Goal: Find specific page/section: Find specific page/section

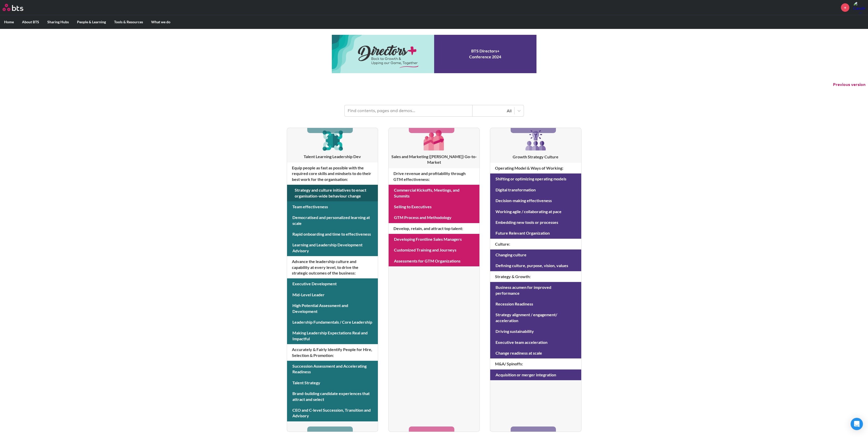
click at [300, 191] on link at bounding box center [332, 193] width 91 height 17
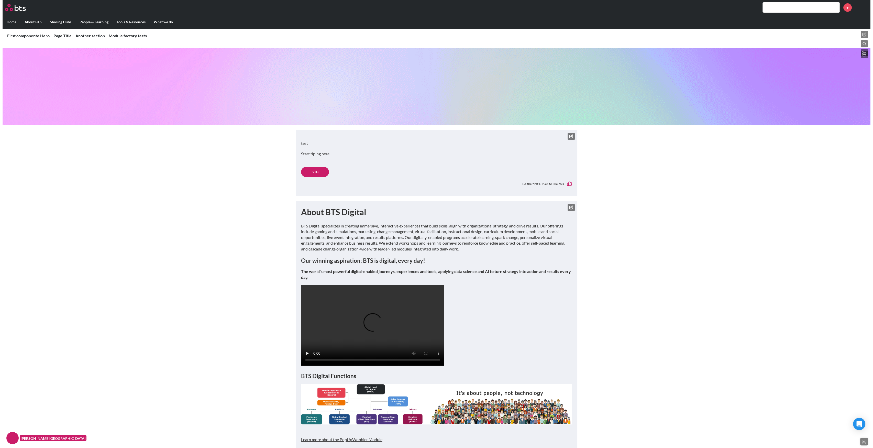
scroll to position [716, 0]
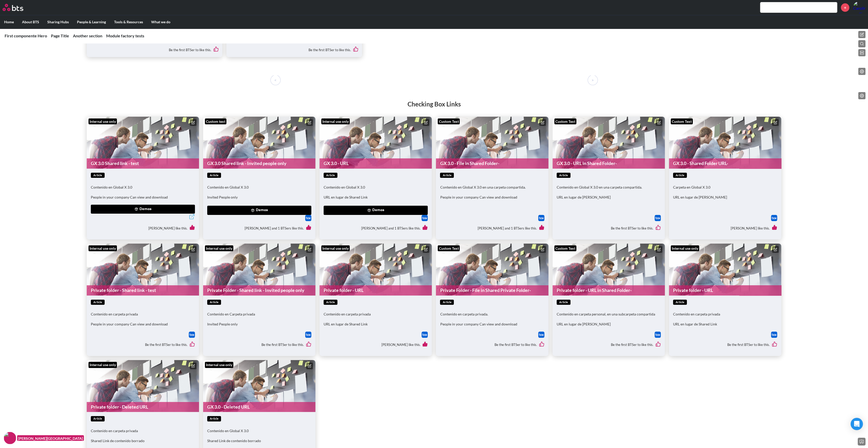
click at [544, 121] on icon at bounding box center [543, 122] width 2 height 2
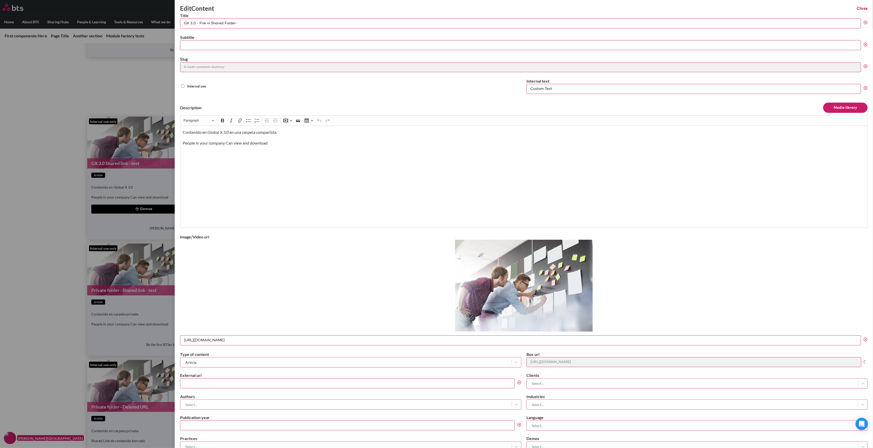
scroll to position [72, 0]
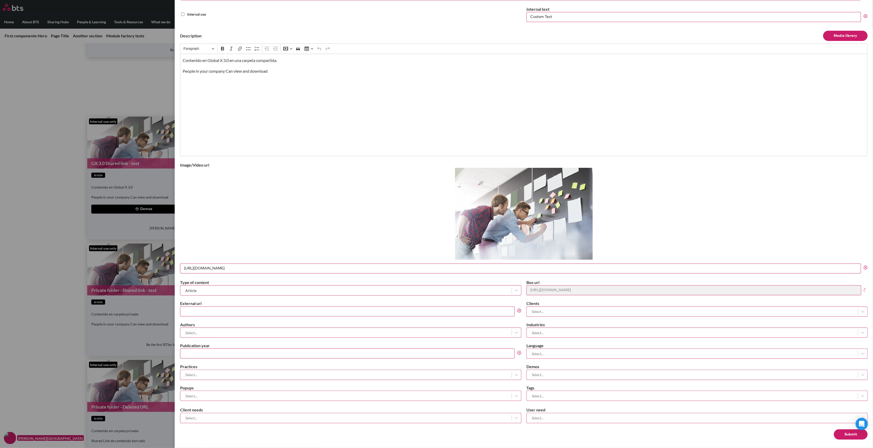
click at [558, 377] on div "Select..." at bounding box center [692, 374] width 331 height 8
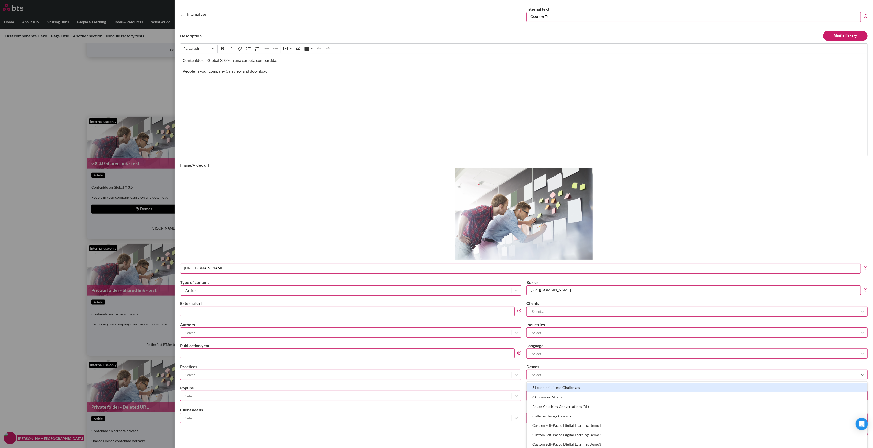
click at [558, 373] on div at bounding box center [692, 374] width 326 height 6
type input "new"
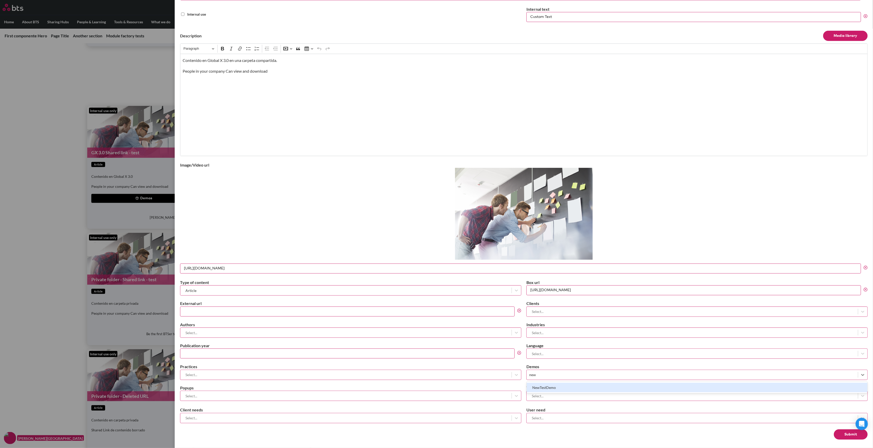
click at [560, 386] on div "NewTestDemo" at bounding box center [697, 387] width 341 height 9
click at [838, 431] on button "Submit" at bounding box center [851, 434] width 34 height 10
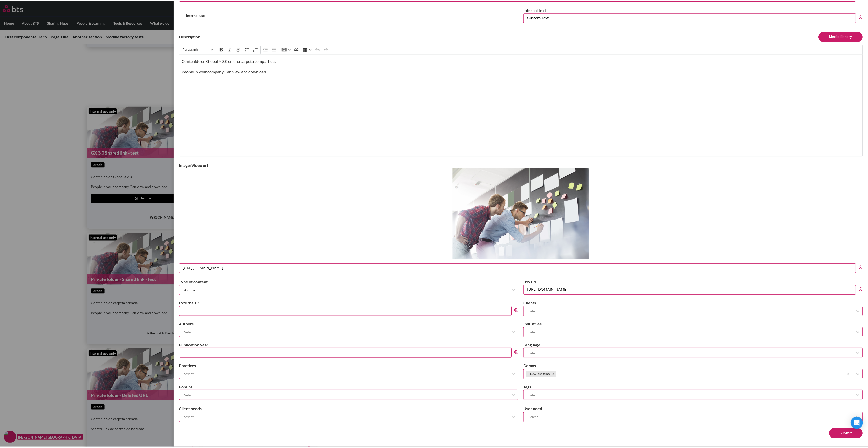
scroll to position [0, 0]
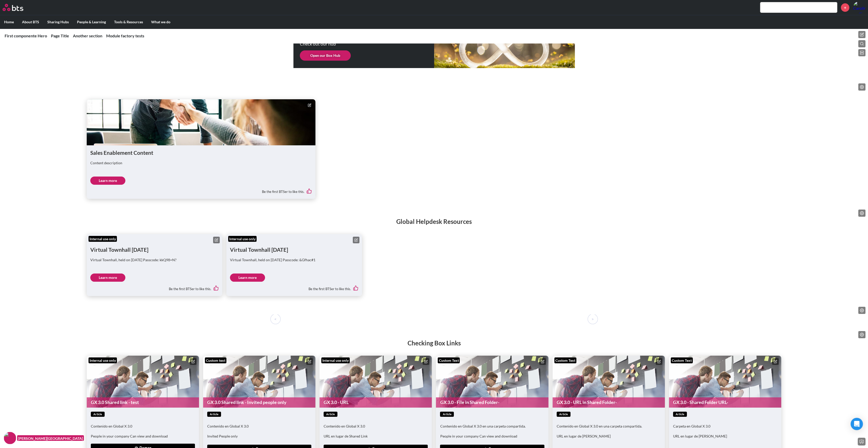
scroll to position [682, 0]
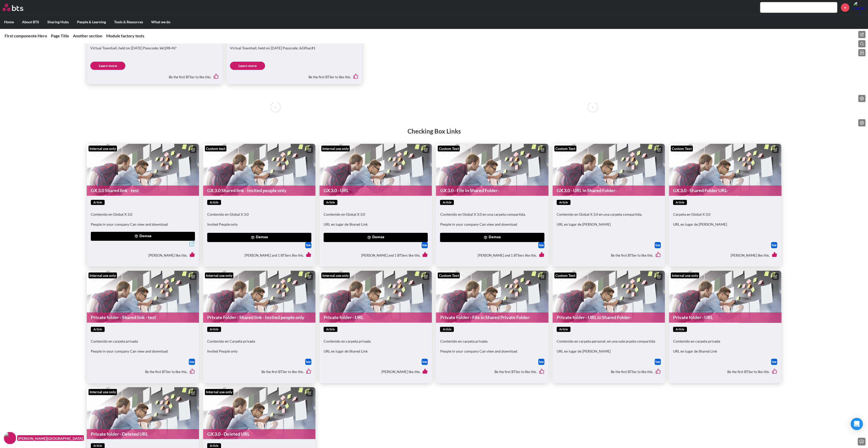
scroll to position [784, 0]
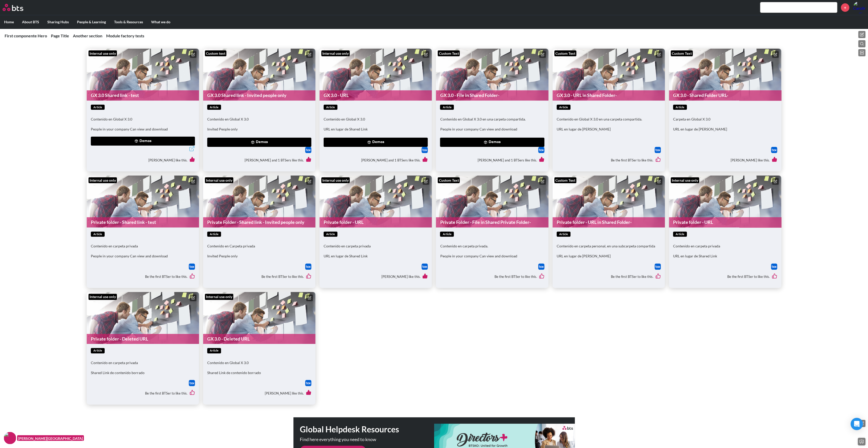
click at [493, 139] on button "Demos" at bounding box center [492, 142] width 104 height 9
click at [489, 144] on button "Demos" at bounding box center [492, 142] width 104 height 9
click at [504, 142] on button "Demos" at bounding box center [492, 142] width 104 height 9
click at [467, 151] on div at bounding box center [492, 150] width 104 height 6
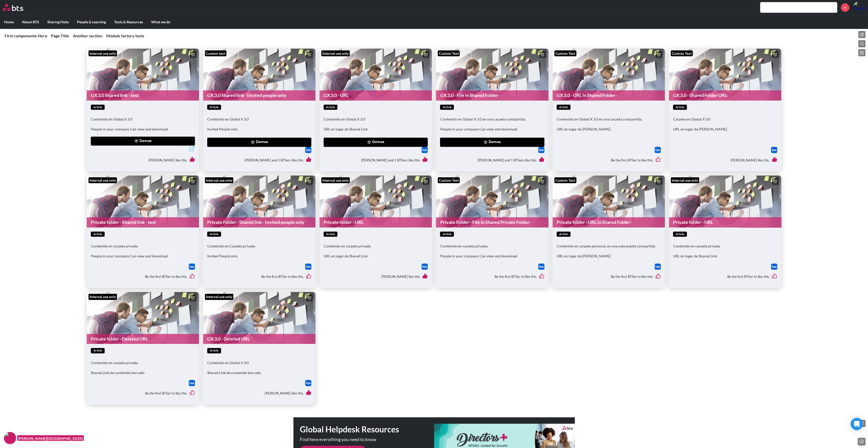
click at [473, 143] on button "Demos" at bounding box center [492, 142] width 104 height 9
click at [458, 157] on button "NewTestDemo" at bounding box center [458, 153] width 33 height 9
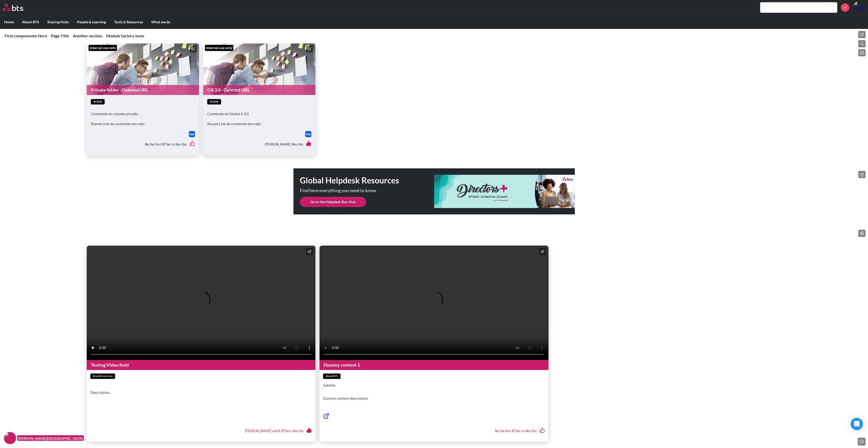
scroll to position [614, 0]
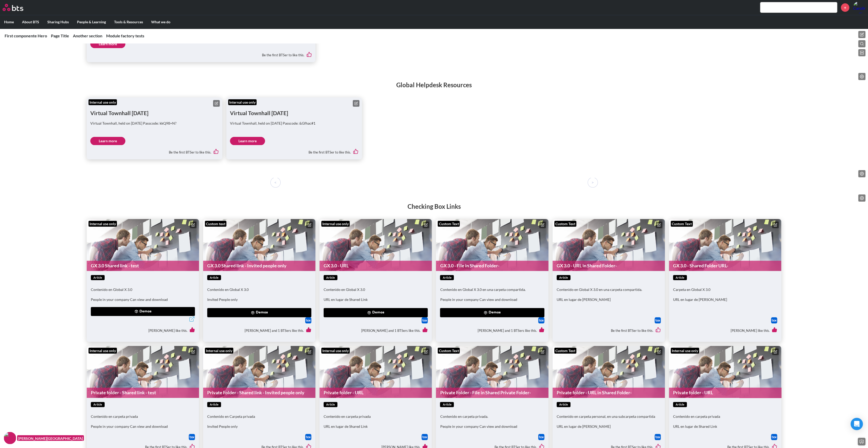
click at [513, 314] on button "Demos" at bounding box center [492, 312] width 104 height 9
click at [462, 320] on button "NewTestDemo" at bounding box center [458, 323] width 33 height 9
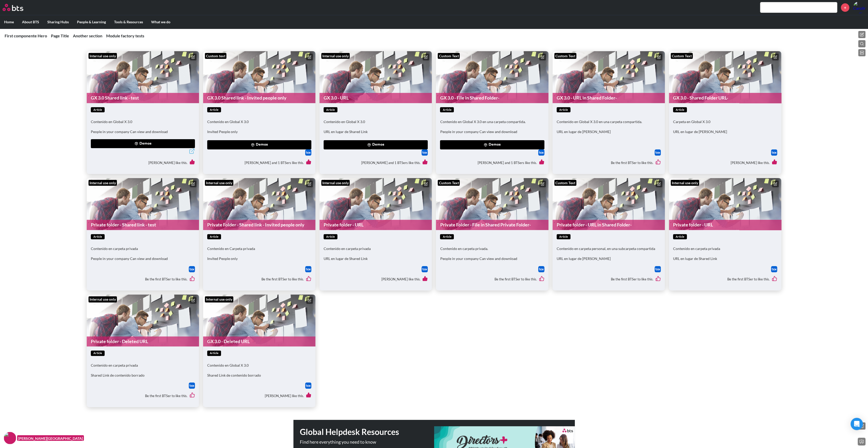
scroll to position [784, 0]
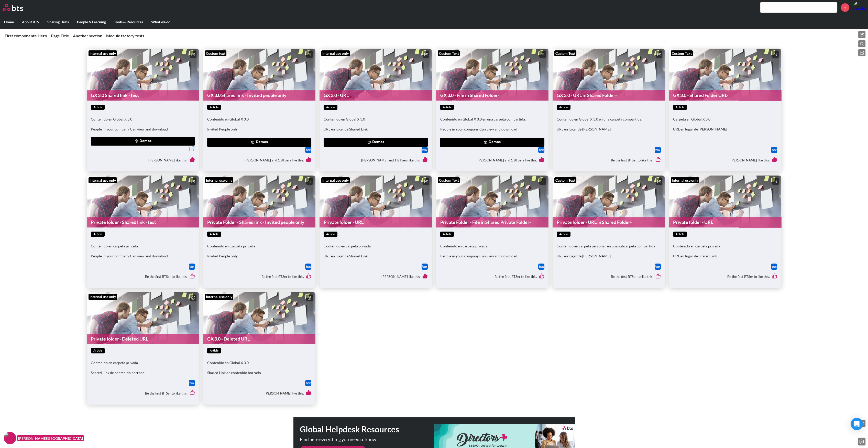
click at [383, 141] on button "Demos" at bounding box center [376, 142] width 104 height 9
click at [289, 141] on button "Demos" at bounding box center [259, 142] width 104 height 9
click at [176, 140] on button "Demos" at bounding box center [143, 141] width 104 height 9
click at [158, 152] on button "Strategy Cascade Experience Get Together" at bounding box center [135, 152] width 84 height 9
